Goal: Use online tool/utility

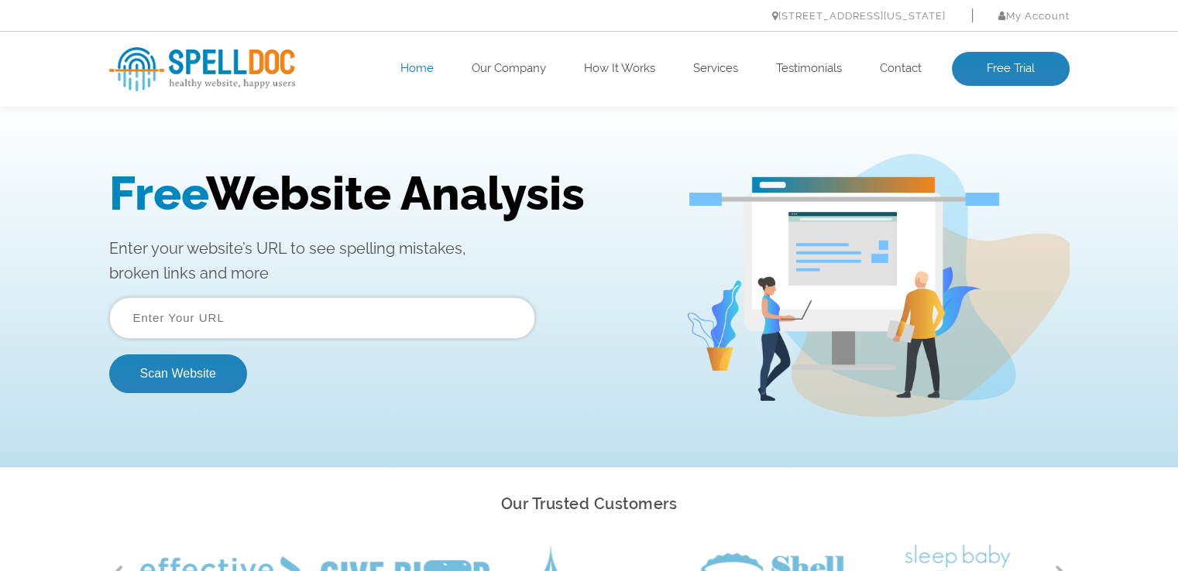
click at [234, 320] on input "text" at bounding box center [322, 318] width 426 height 42
paste input "[URL][DOMAIN_NAME]"
type input "[URL][DOMAIN_NAME]"
click at [161, 366] on button "Scan Website" at bounding box center [178, 374] width 138 height 39
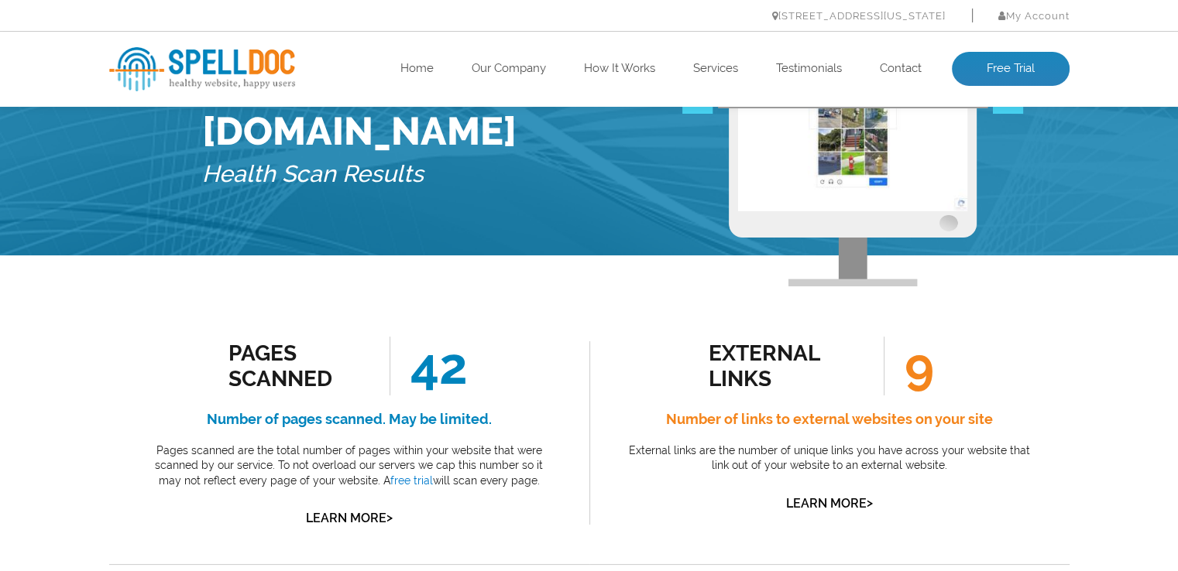
scroll to position [155, 0]
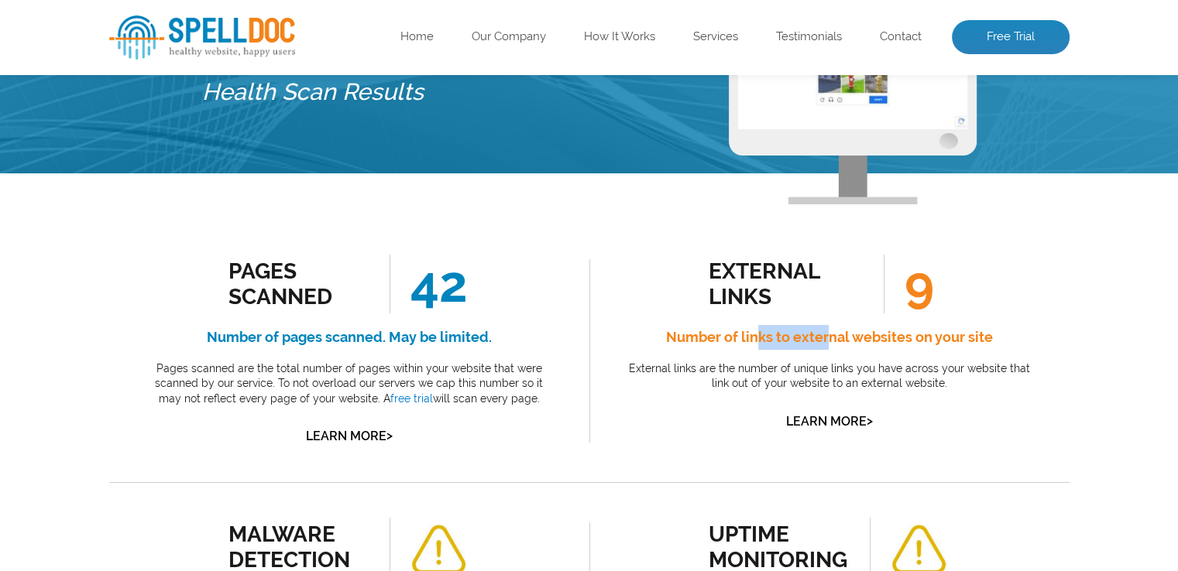
drag, startPoint x: 753, startPoint y: 339, endPoint x: 846, endPoint y: 338, distance: 92.1
click at [834, 337] on h4 "Number of links to external websites on your site" at bounding box center [829, 337] width 410 height 25
click at [951, 329] on h4 "Number of links to external websites on your site" at bounding box center [829, 337] width 410 height 25
click at [843, 420] on link "Learn More >" at bounding box center [829, 421] width 87 height 15
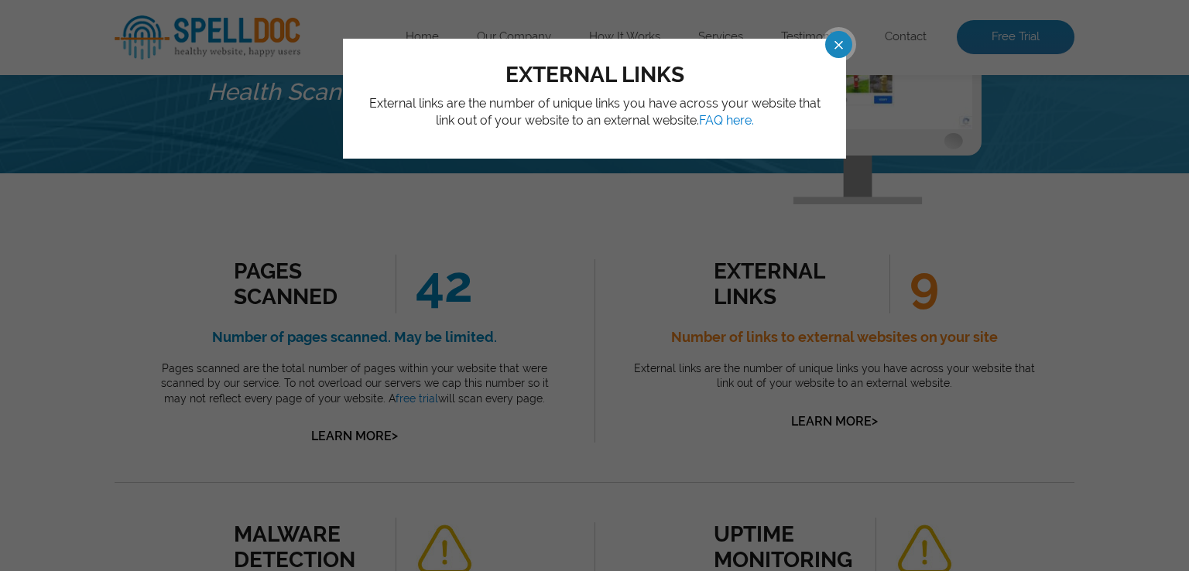
click at [837, 43] on span at bounding box center [824, 44] width 27 height 27
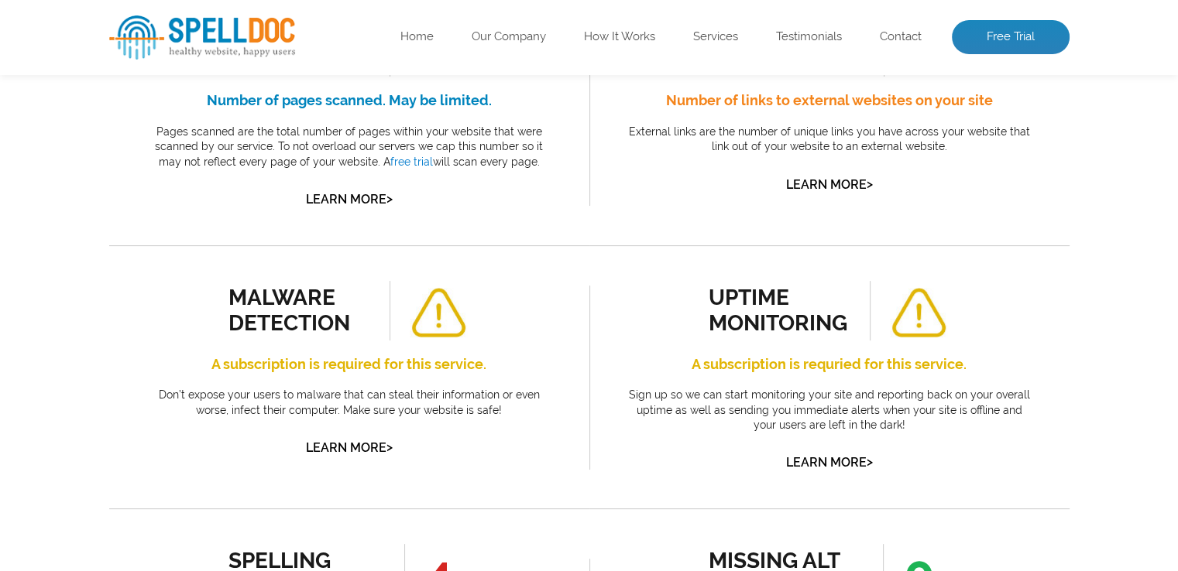
scroll to position [389, 0]
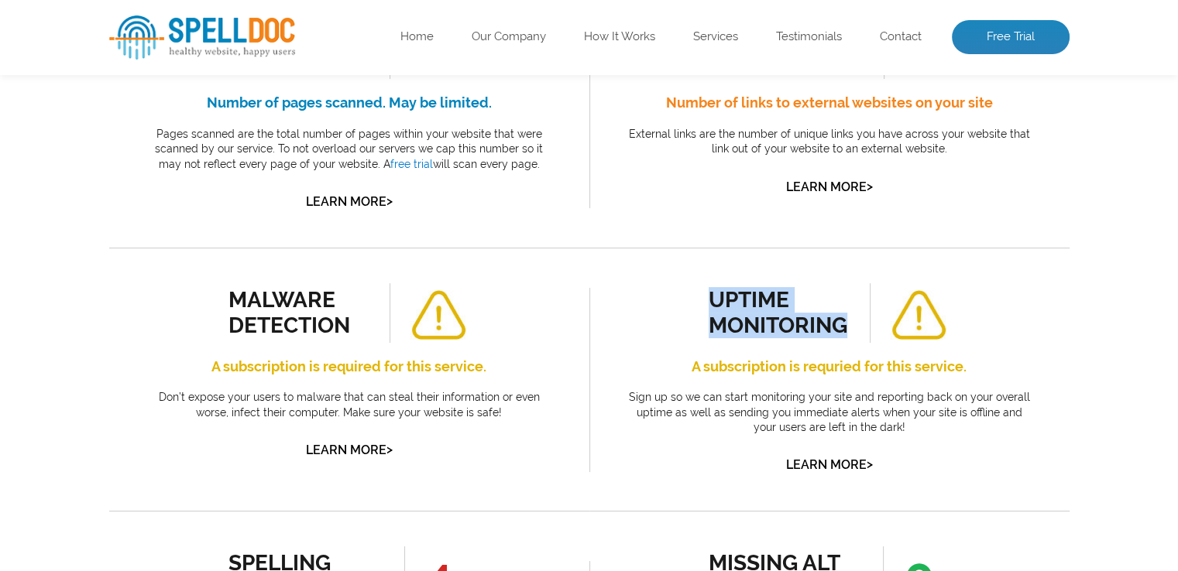
drag, startPoint x: 702, startPoint y: 289, endPoint x: 867, endPoint y: 332, distance: 170.5
click at [867, 332] on div "uptime monitoring A subscription is requried for this service. Sign up so we ca…" at bounding box center [829, 379] width 410 height 193
click at [750, 307] on div "uptime monitoring" at bounding box center [778, 312] width 140 height 51
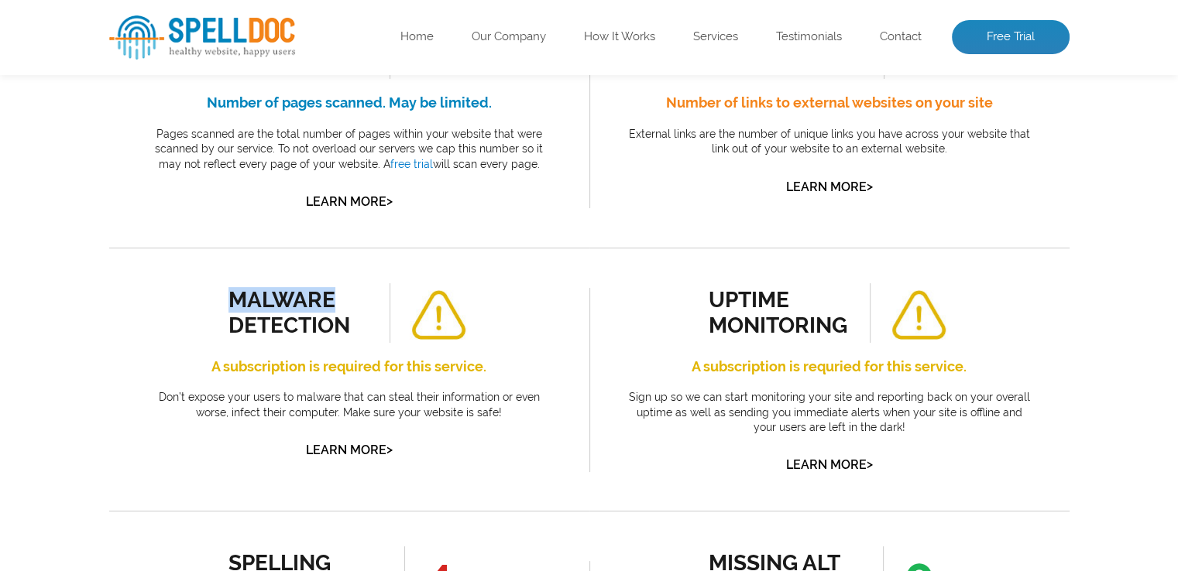
drag, startPoint x: 297, startPoint y: 300, endPoint x: 334, endPoint y: 304, distance: 37.5
click at [334, 304] on div "malware detection" at bounding box center [298, 312] width 140 height 51
click at [344, 323] on div "malware detection" at bounding box center [298, 312] width 140 height 51
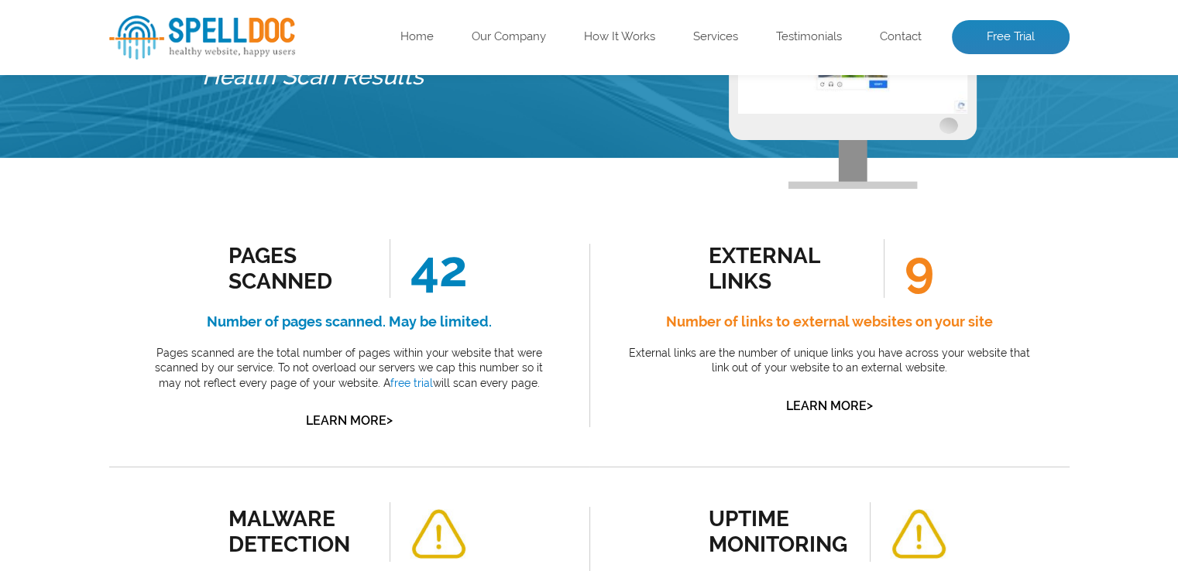
scroll to position [157, 0]
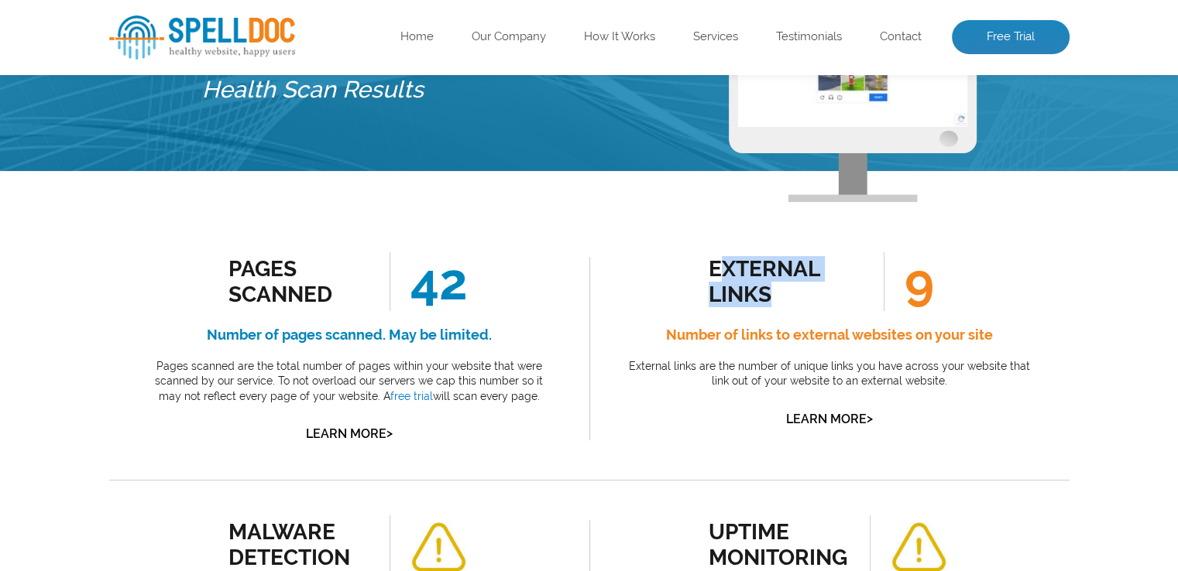
drag, startPoint x: 719, startPoint y: 263, endPoint x: 811, endPoint y: 288, distance: 95.4
click at [811, 288] on div "external links" at bounding box center [778, 281] width 140 height 51
click at [818, 342] on h4 "Number of links to external websites on your site" at bounding box center [829, 335] width 410 height 25
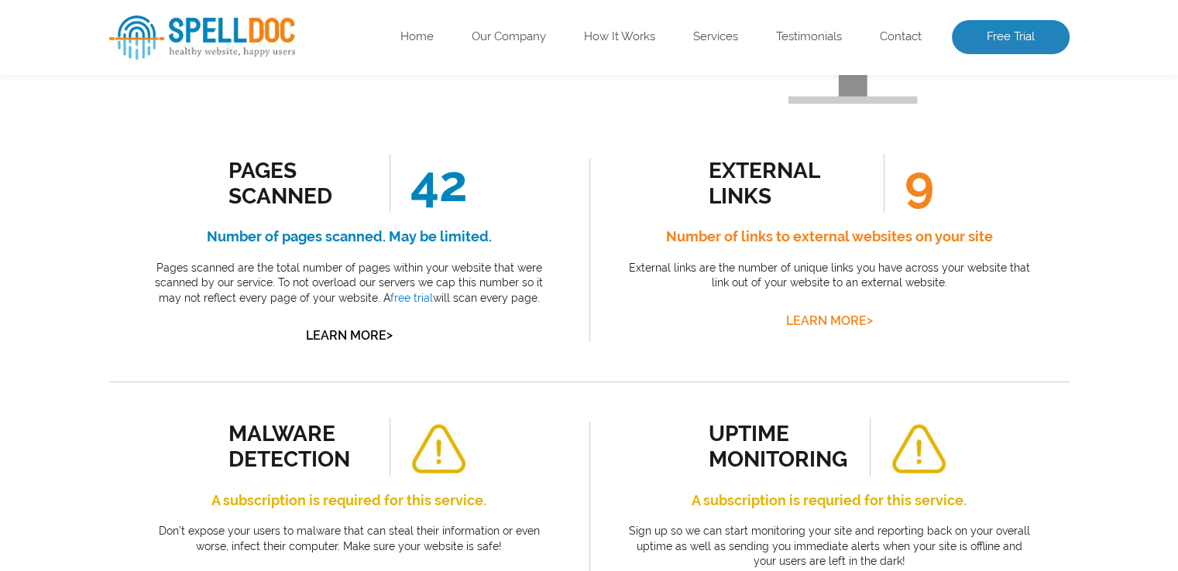
scroll to position [312, 0]
